Goal: Communication & Community: Answer question/provide support

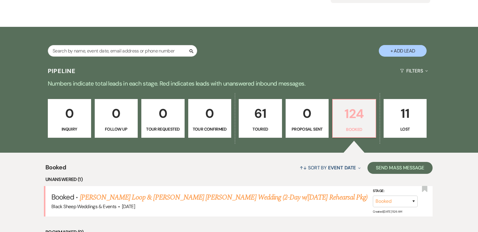
click at [358, 102] on link "124 Booked" at bounding box center [354, 118] width 44 height 39
click at [359, 119] on p "124" at bounding box center [354, 114] width 36 height 20
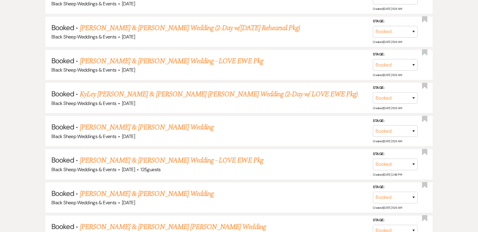
scroll to position [568, 0]
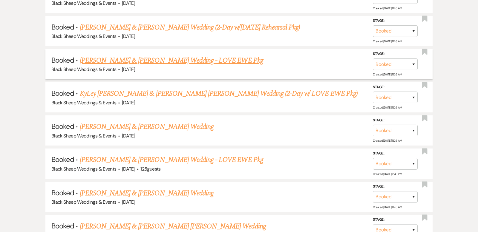
click at [194, 55] on link "[PERSON_NAME] & [PERSON_NAME] Wedding - LOVE EWE Pkg" at bounding box center [171, 60] width 183 height 11
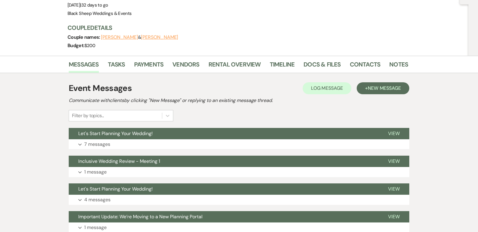
scroll to position [64, 0]
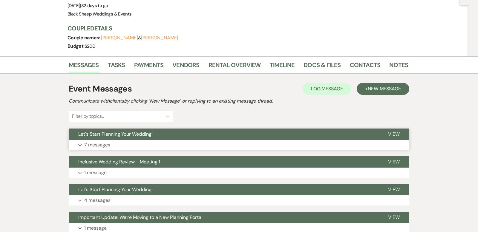
click at [80, 144] on icon "Expand" at bounding box center [80, 145] width 4 height 2
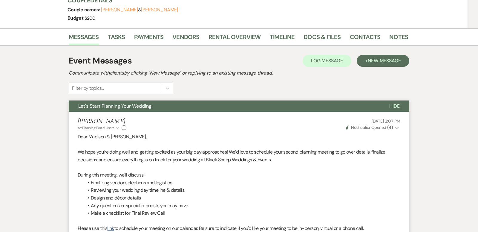
scroll to position [0, 0]
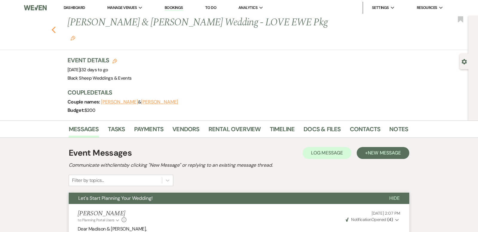
click at [52, 26] on icon "Previous" at bounding box center [53, 29] width 4 height 7
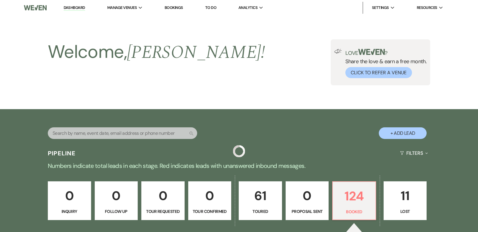
scroll to position [568, 0]
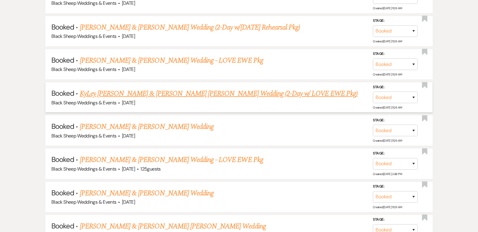
click at [140, 88] on link "KyLey [PERSON_NAME] & [PERSON_NAME] [PERSON_NAME] Wedding (2-Day w/ LOVE EWE Pk…" at bounding box center [219, 93] width 278 height 11
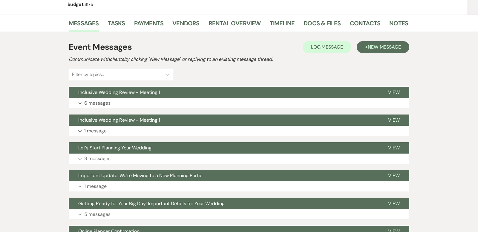
scroll to position [107, 0]
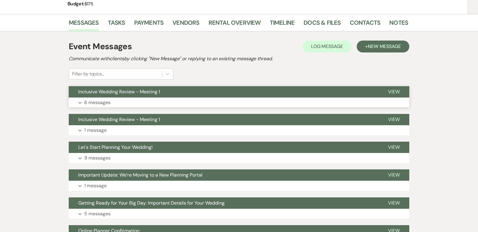
click at [80, 102] on icon "Expand" at bounding box center [80, 103] width 4 height 2
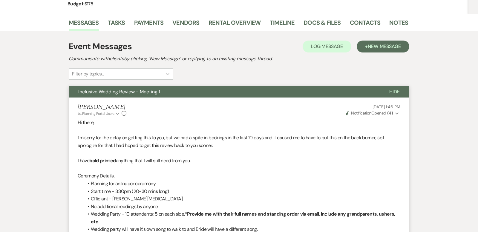
click at [394, 92] on span "Hide" at bounding box center [394, 92] width 10 height 6
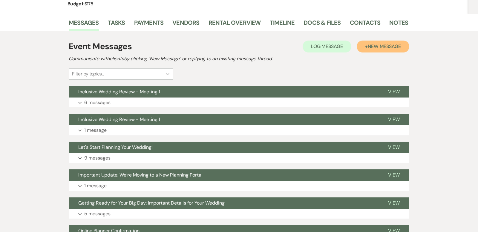
click at [376, 47] on span "New Message" at bounding box center [384, 46] width 33 height 6
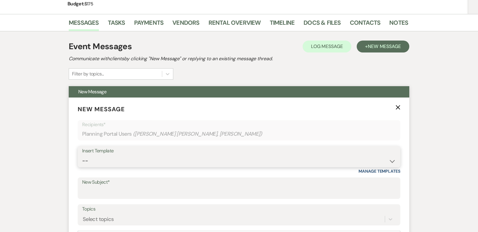
click at [392, 160] on select "-- Weven Planning Portal Introduction (Booked Events) Copy of Contract Attached…" at bounding box center [238, 161] width 313 height 12
select select "4705"
click at [82, 155] on select "-- Weven Planning Portal Introduction (Booked Events) Copy of Contract Attached…" at bounding box center [238, 161] width 313 height 12
type input "Let's Start Planning Your Wedding!"
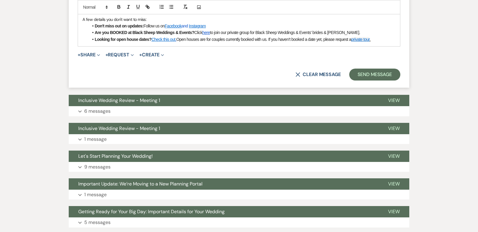
scroll to position [512, 0]
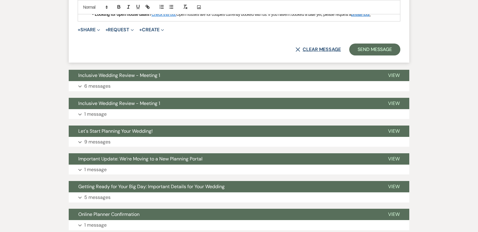
click at [311, 47] on button "X Clear message" at bounding box center [317, 49] width 45 height 5
select select "0"
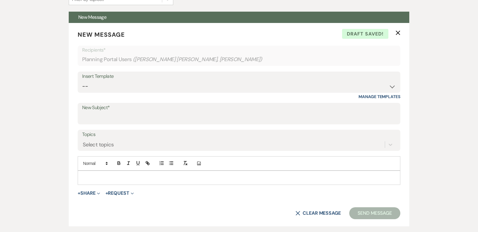
scroll to position [175, 0]
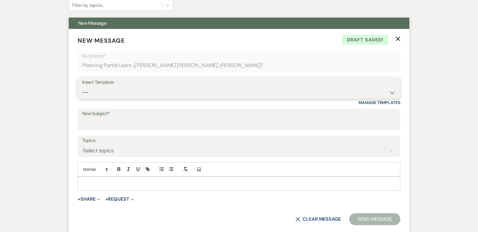
click at [391, 93] on select "-- Weven Planning Portal Introduction (Booked Events) Copy of Contract Attached…" at bounding box center [238, 93] width 313 height 12
select select "4733"
click at [82, 87] on select "-- Weven Planning Portal Introduction (Booked Events) Copy of Contract Attached…" at bounding box center [238, 93] width 313 height 12
type input "Getting Ready for Your Big Day: Important Details for Your Wedding"
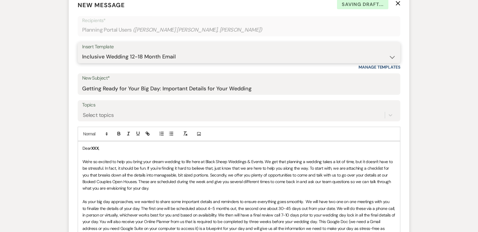
scroll to position [211, 0]
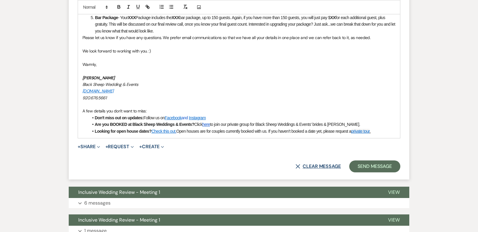
click at [319, 164] on button "X Clear message" at bounding box center [317, 166] width 45 height 5
select select "0"
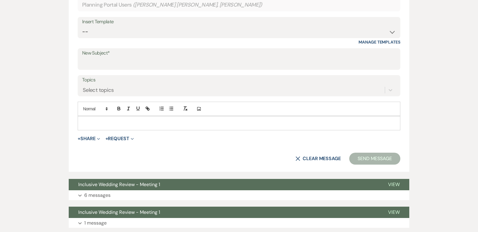
scroll to position [236, 0]
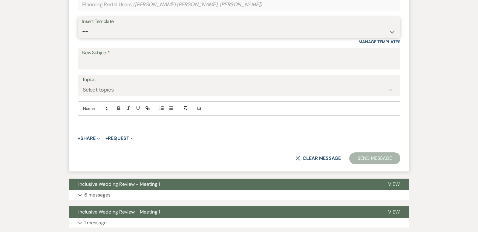
click at [392, 31] on select "-- Weven Planning Portal Introduction (Booked Events) Copy of Contract Attached…" at bounding box center [238, 32] width 313 height 12
select select "5283"
click at [82, 26] on select "-- Weven Planning Portal Introduction (Booked Events) Copy of Contract Attached…" at bounding box center [238, 32] width 313 height 12
type input "Let's Start Planning Your Wedding!"
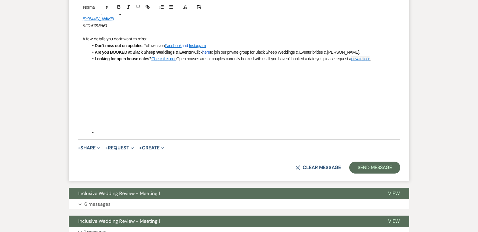
scroll to position [494, 0]
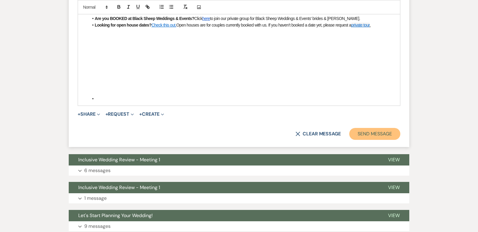
click at [366, 131] on button "Send Message" at bounding box center [374, 134] width 51 height 12
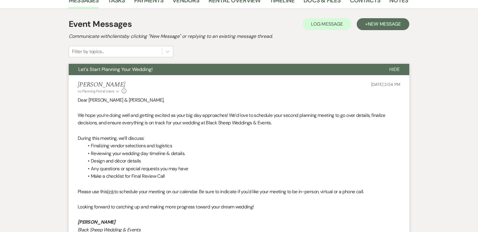
scroll to position [0, 0]
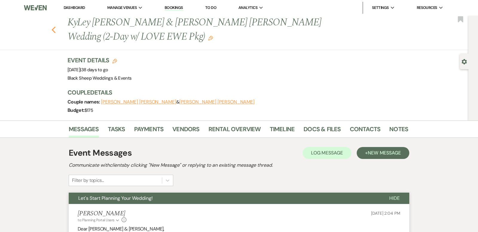
click at [54, 30] on icon "Previous" at bounding box center [53, 29] width 4 height 7
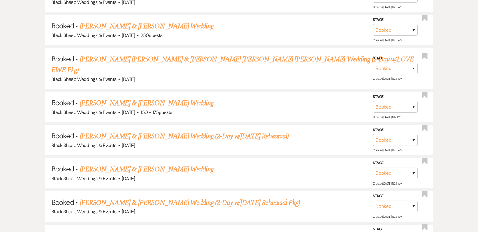
scroll to position [392, 0]
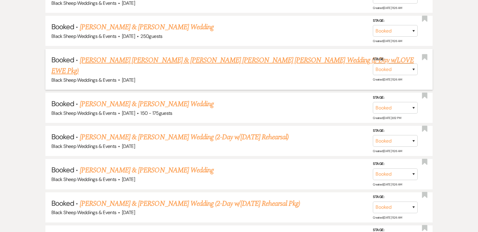
click at [165, 58] on link "[PERSON_NAME] [PERSON_NAME] & [PERSON_NAME] [PERSON_NAME] [PERSON_NAME] Wedding…" at bounding box center [232, 65] width 362 height 21
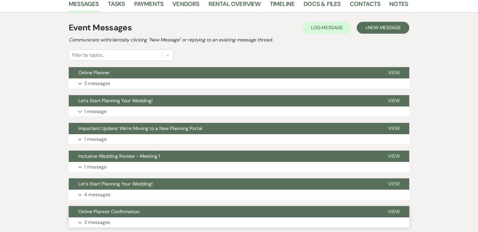
scroll to position [138, 0]
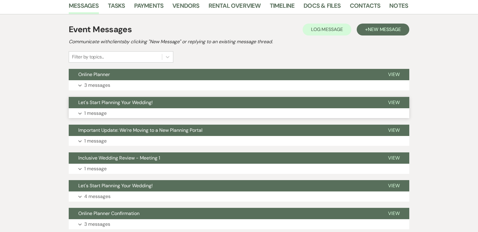
click at [79, 113] on use "button" at bounding box center [79, 114] width 3 height 2
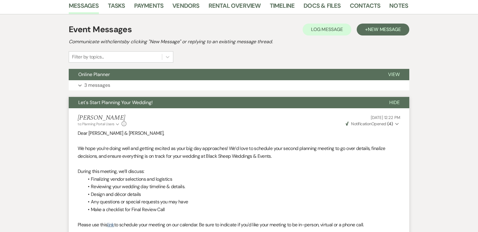
click at [395, 99] on span "Hide" at bounding box center [394, 102] width 10 height 6
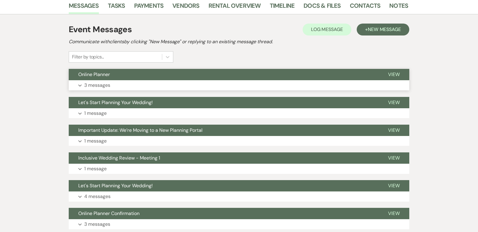
click at [80, 85] on use "button" at bounding box center [79, 86] width 3 height 2
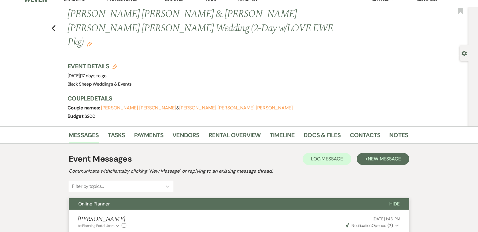
scroll to position [0, 0]
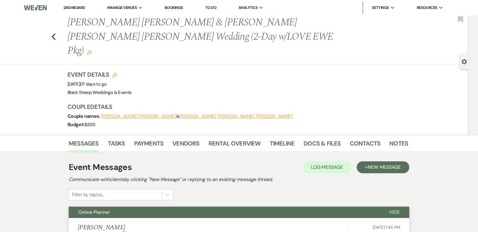
click at [76, 8] on link "Dashboard" at bounding box center [74, 7] width 21 height 5
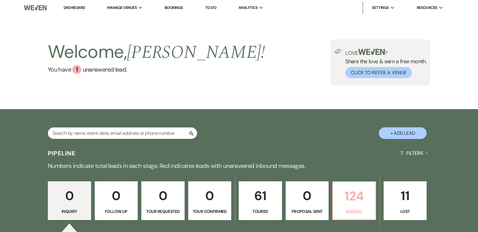
click at [354, 200] on p "124" at bounding box center [354, 196] width 36 height 20
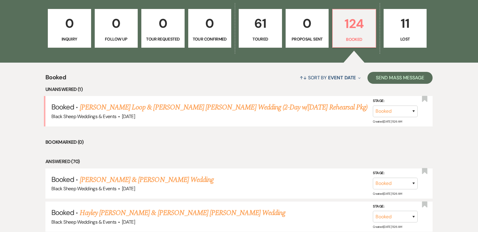
scroll to position [174, 0]
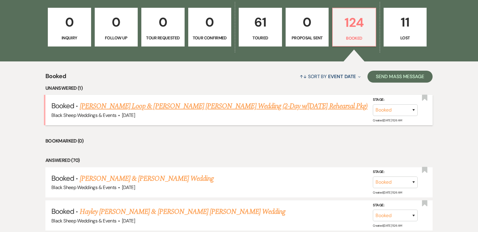
click at [211, 105] on link "[PERSON_NAME] Loop & [PERSON_NAME] [PERSON_NAME] Wedding (2-Day w/[DATE] Rehear…" at bounding box center [224, 106] width 288 height 11
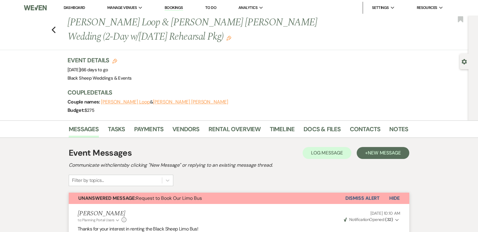
click at [76, 8] on link "Dashboard" at bounding box center [74, 7] width 21 height 5
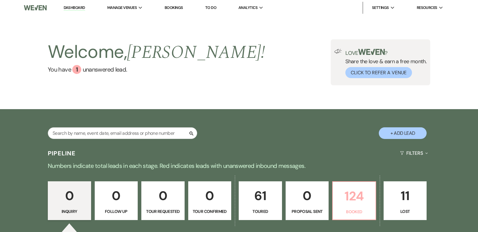
click at [356, 194] on p "124" at bounding box center [354, 196] width 36 height 20
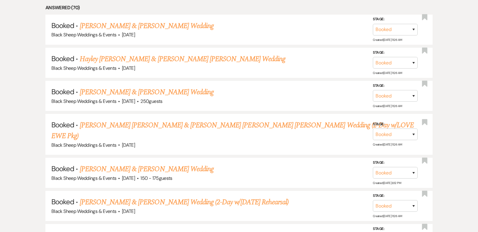
scroll to position [359, 0]
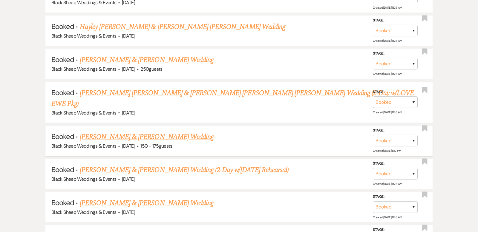
click at [150, 132] on link "[PERSON_NAME] & [PERSON_NAME] Wedding" at bounding box center [147, 137] width 134 height 11
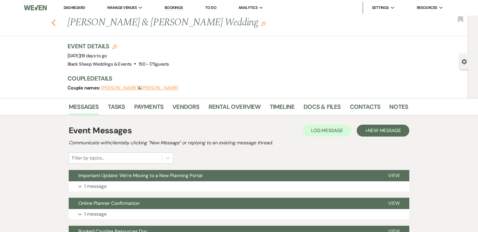
click at [54, 20] on icon "Previous" at bounding box center [53, 22] width 4 height 7
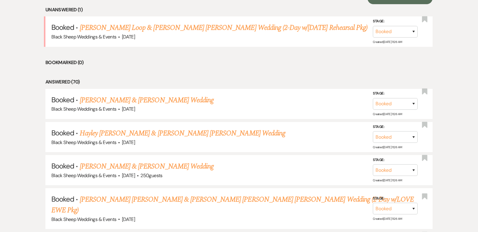
scroll to position [252, 0]
click at [166, 132] on link "Hayley [PERSON_NAME] & [PERSON_NAME] [PERSON_NAME] Wedding" at bounding box center [182, 134] width 205 height 11
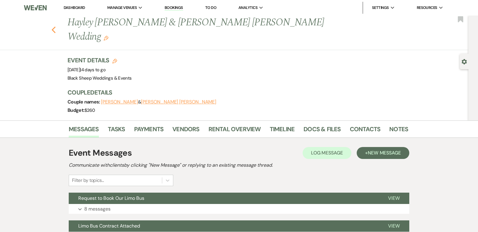
click at [53, 27] on use "button" at bounding box center [54, 30] width 4 height 7
